Goal: Task Accomplishment & Management: Use online tool/utility

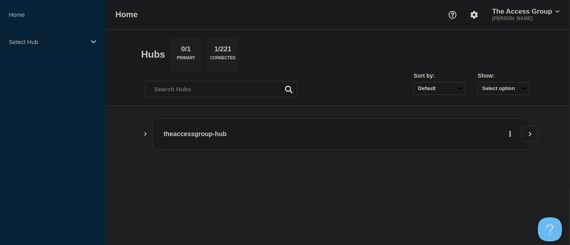
click at [94, 43] on icon at bounding box center [93, 42] width 5 height 6
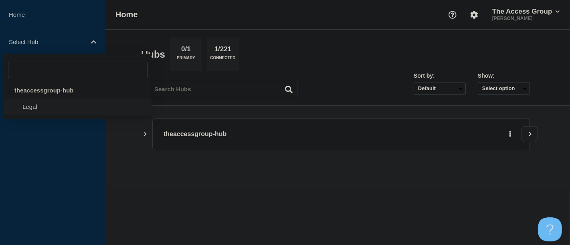
click at [38, 109] on li "Legal" at bounding box center [78, 107] width 148 height 16
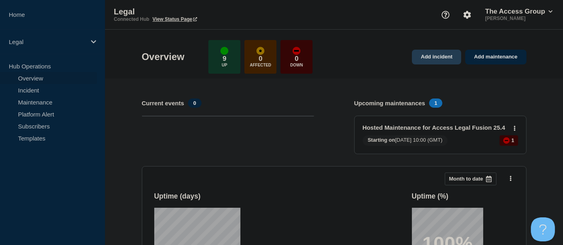
click at [441, 58] on link "Add incident" at bounding box center [436, 57] width 49 height 15
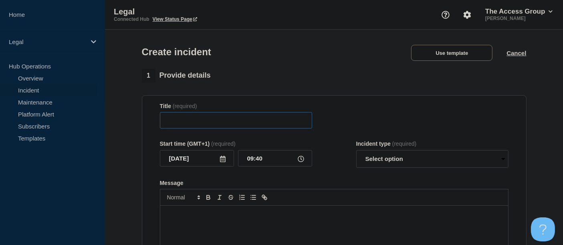
click at [223, 125] on input "Title" at bounding box center [236, 120] width 152 height 16
type input "ALCM connection error"
click at [299, 162] on icon at bounding box center [301, 159] width 6 height 6
click at [259, 160] on input "09:40" at bounding box center [275, 158] width 74 height 16
click at [262, 160] on input "09:40" at bounding box center [275, 158] width 74 height 16
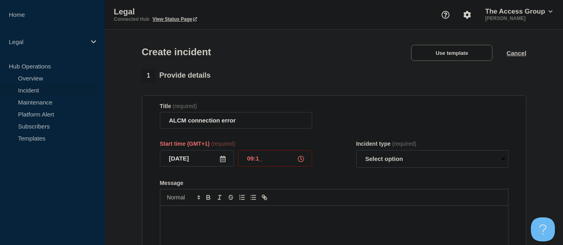
type input "09:12"
click at [503, 161] on select "Select option Investigating Identified Monitoring" at bounding box center [432, 159] width 152 height 18
select select "investigating"
click at [356, 152] on select "Select option Investigating Identified Monitoring" at bounding box center [432, 159] width 152 height 18
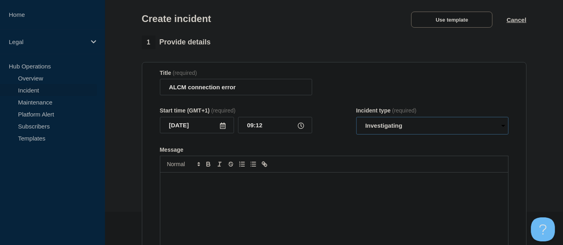
scroll to position [89, 0]
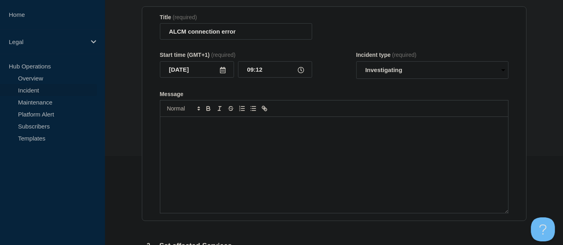
click at [191, 129] on p "Message" at bounding box center [334, 125] width 336 height 7
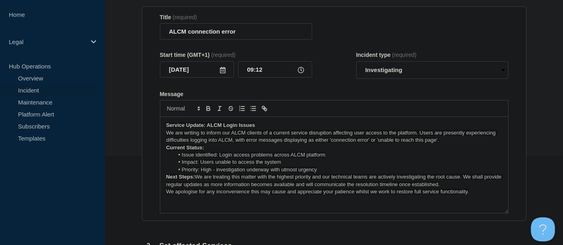
click at [260, 126] on p "Service Update: ALCM Login Issues" at bounding box center [334, 125] width 336 height 7
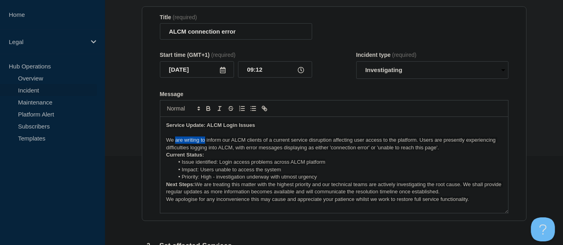
drag, startPoint x: 204, startPoint y: 141, endPoint x: 176, endPoint y: 141, distance: 27.7
click at [176, 141] on span "We are writing to inform our ALCM clients of a current service disruption affec…" at bounding box center [331, 143] width 331 height 13
click at [233, 150] on span "We wanted inform our ALCM clients of a current service disruption affecting use…" at bounding box center [325, 143] width 318 height 13
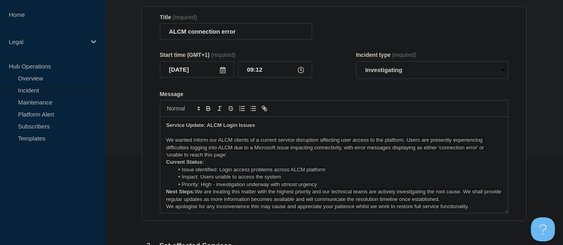
click at [231, 157] on p "We wanted inform our ALCM clients of a current service disruption affecting use…" at bounding box center [334, 148] width 336 height 22
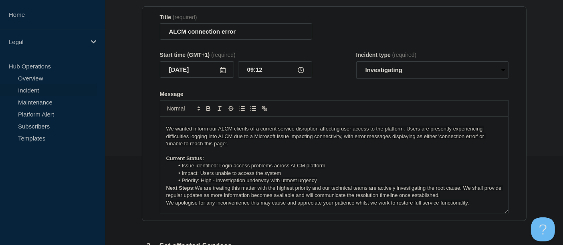
scroll to position [17, 0]
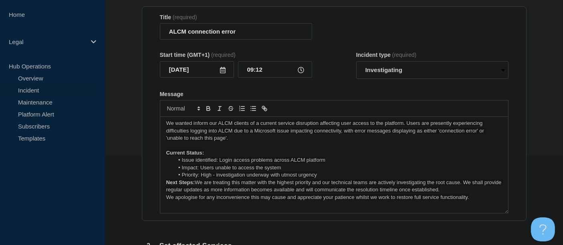
click at [289, 162] on span "Issue identified: Login access problems across ALCM platform" at bounding box center [254, 160] width 144 height 6
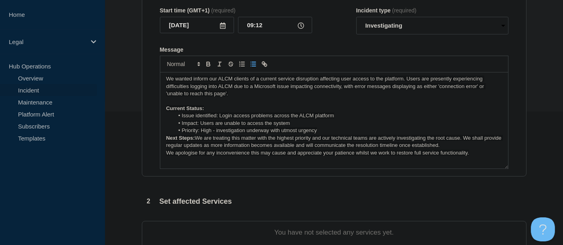
click at [320, 132] on li "Priority: High - investigation underway with utmost urgency" at bounding box center [338, 130] width 328 height 7
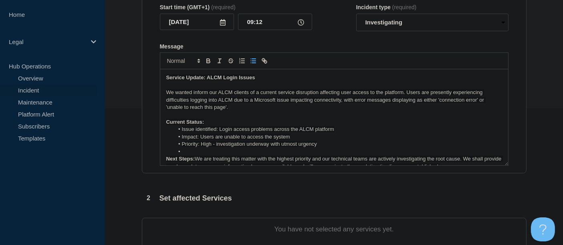
scroll to position [223, 0]
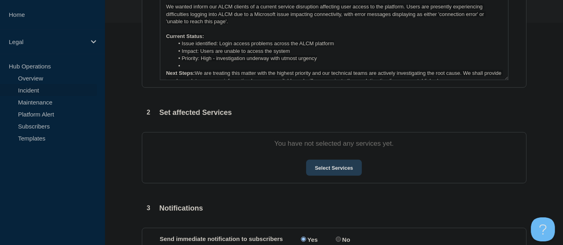
click at [337, 166] on button "Select Services" at bounding box center [334, 168] width 56 height 16
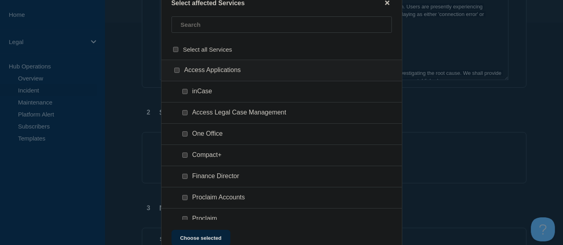
click at [186, 114] on input "Access Legal Case Management checkbox" at bounding box center [184, 112] width 5 height 5
checkbox input "true"
click at [207, 237] on button "Choose selected" at bounding box center [201, 238] width 59 height 16
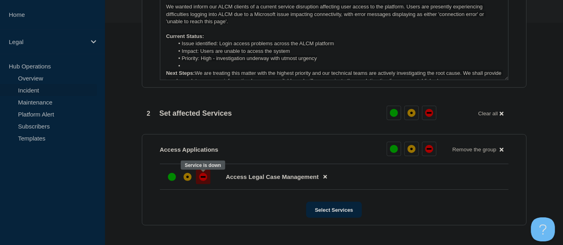
click at [204, 177] on div "down" at bounding box center [203, 177] width 8 height 8
click at [429, 114] on div "down" at bounding box center [426, 113] width 8 height 8
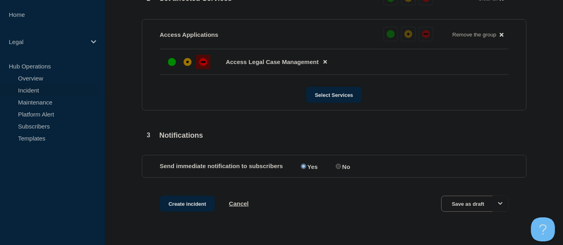
scroll to position [356, 0]
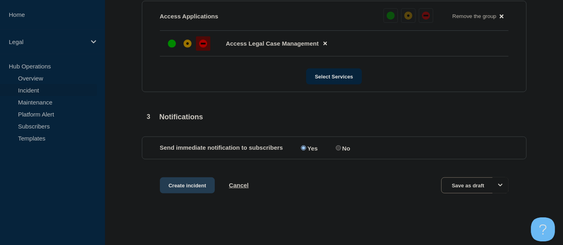
click at [193, 186] on button "Create incident" at bounding box center [187, 186] width 55 height 16
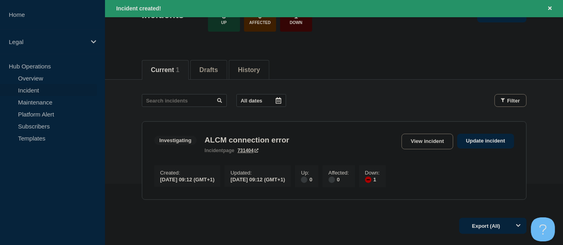
scroll to position [89, 0]
